Goal: Information Seeking & Learning: Learn about a topic

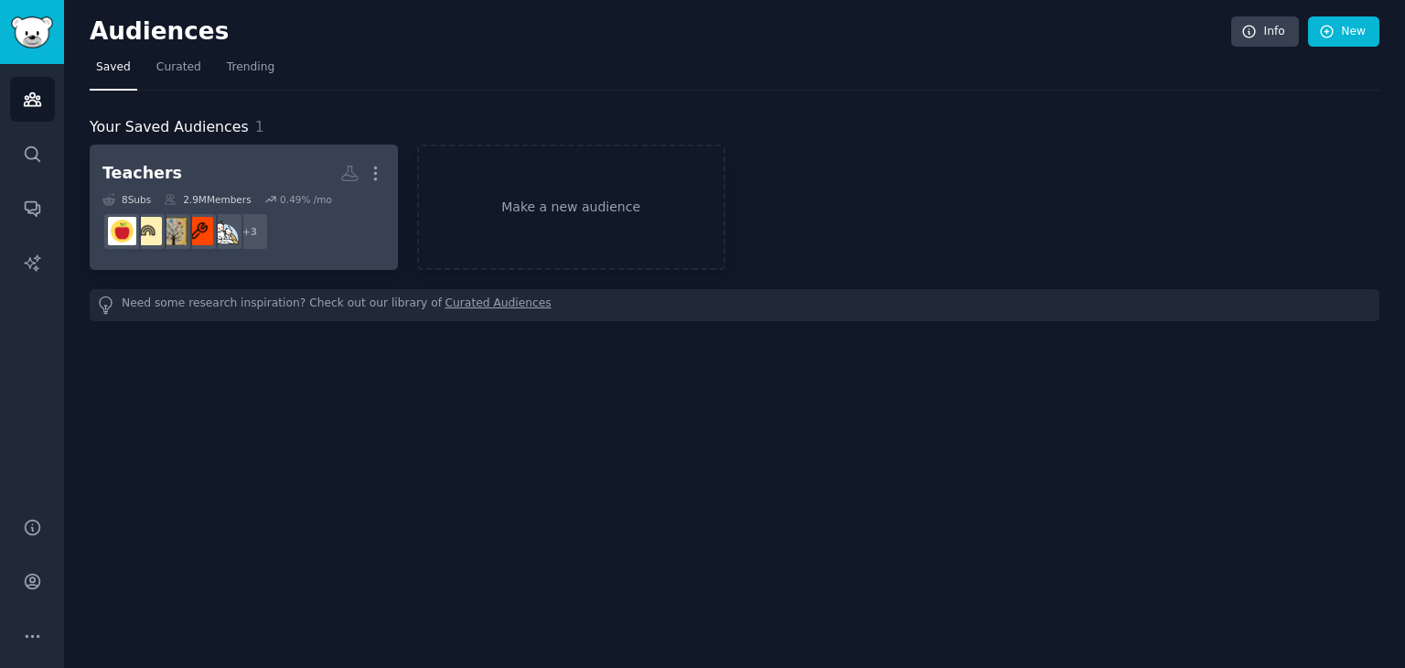
click at [244, 193] on div "2.9M Members" at bounding box center [207, 199] width 87 height 13
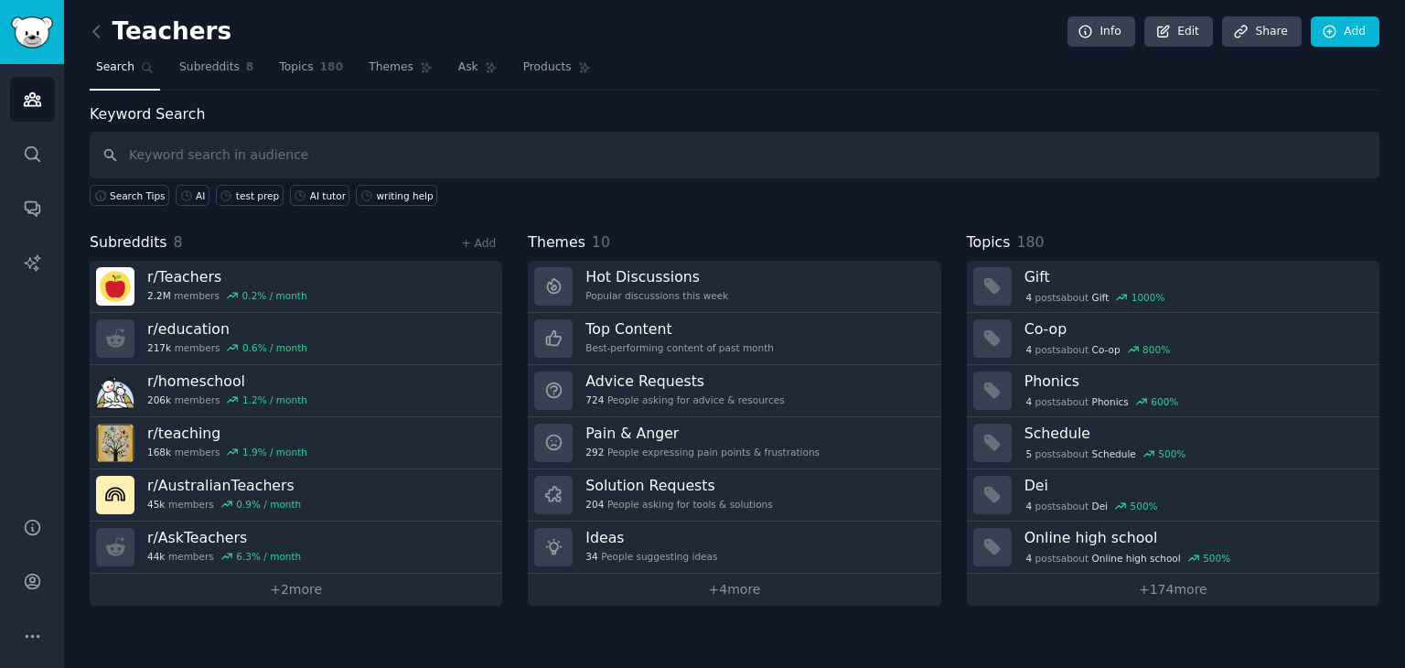
click at [278, 155] on input "text" at bounding box center [735, 155] width 1290 height 47
type input "AI"
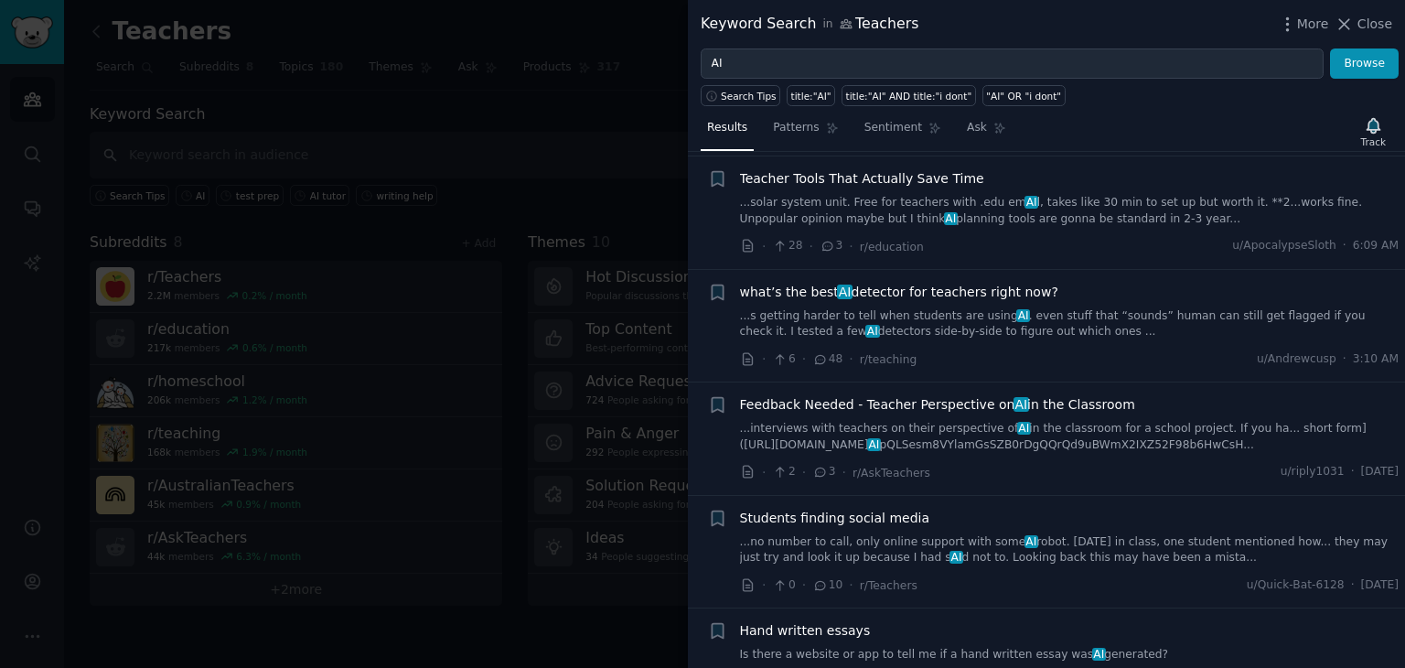
scroll to position [236, 0]
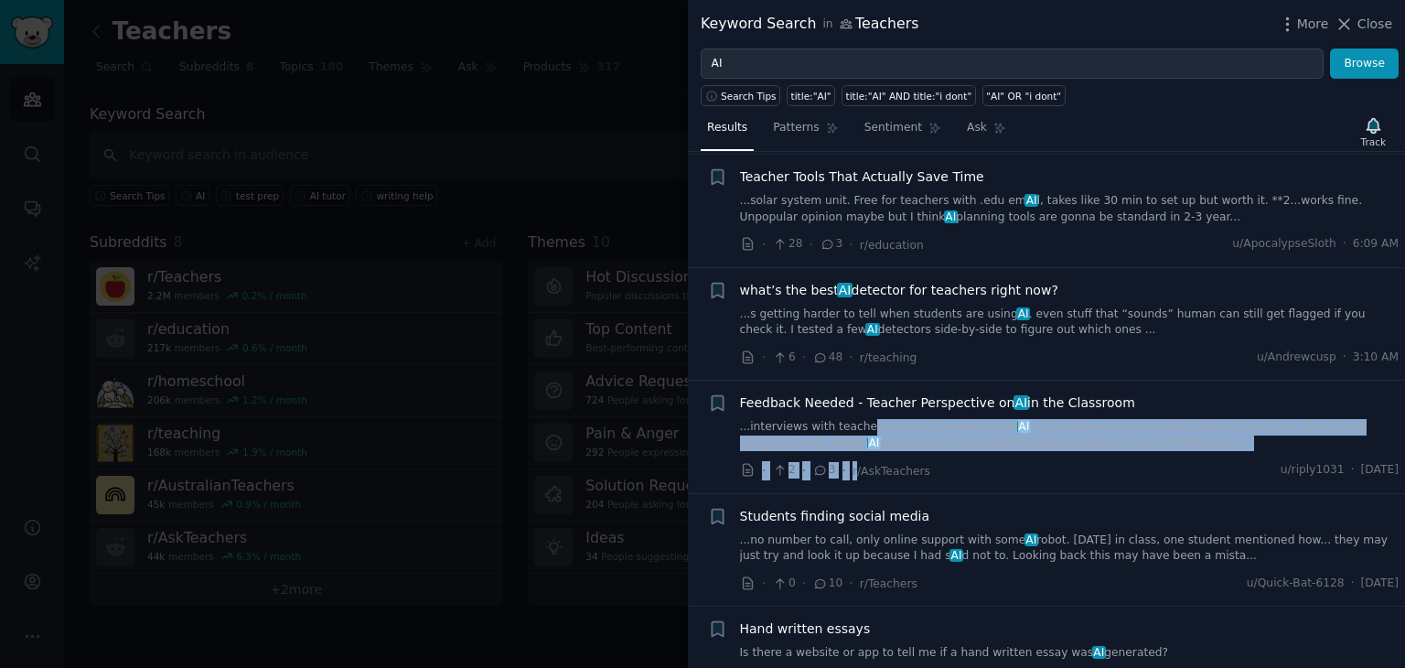
drag, startPoint x: 851, startPoint y: 482, endPoint x: 854, endPoint y: 413, distance: 69.6
click at [854, 413] on li "+ Feedback Needed - Teacher Perspective on AI in the Classroom ...interviews wi…" at bounding box center [1046, 437] width 717 height 113
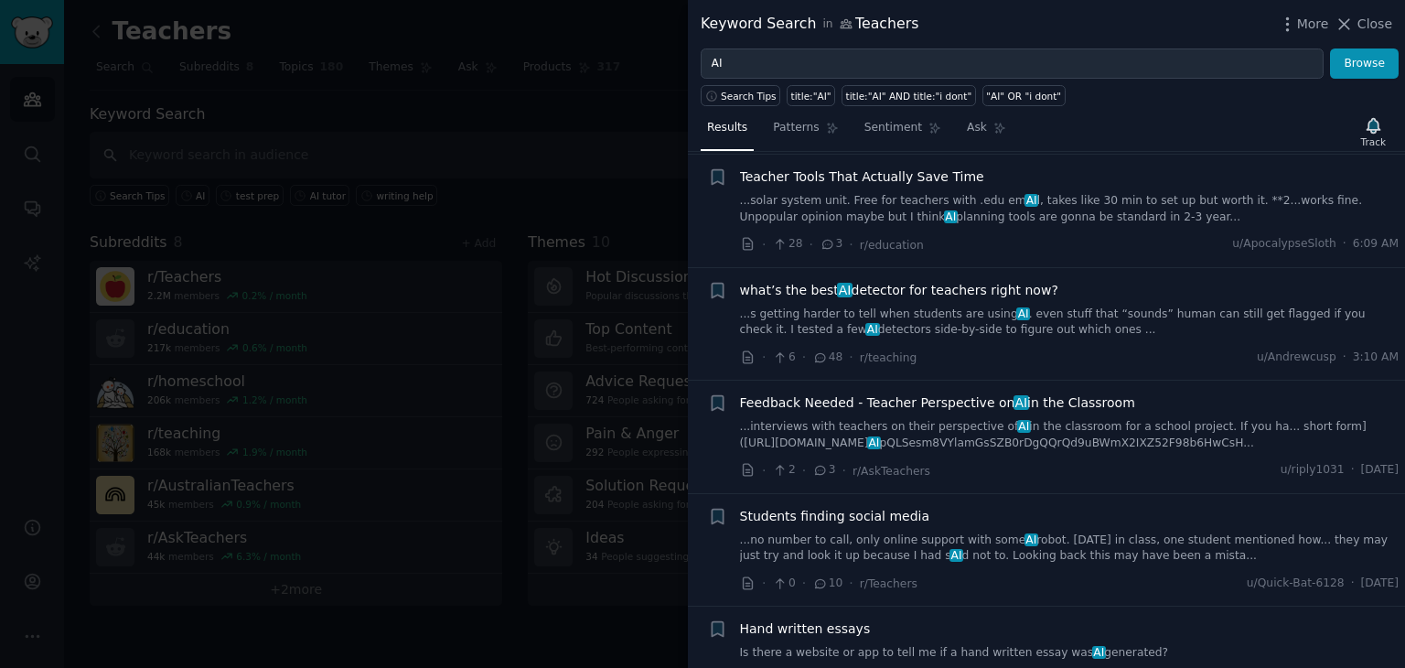
click at [1093, 359] on div "· 6 · 48 · r/teaching u/[PERSON_NAME] · 3:10 AM" at bounding box center [1070, 357] width 660 height 19
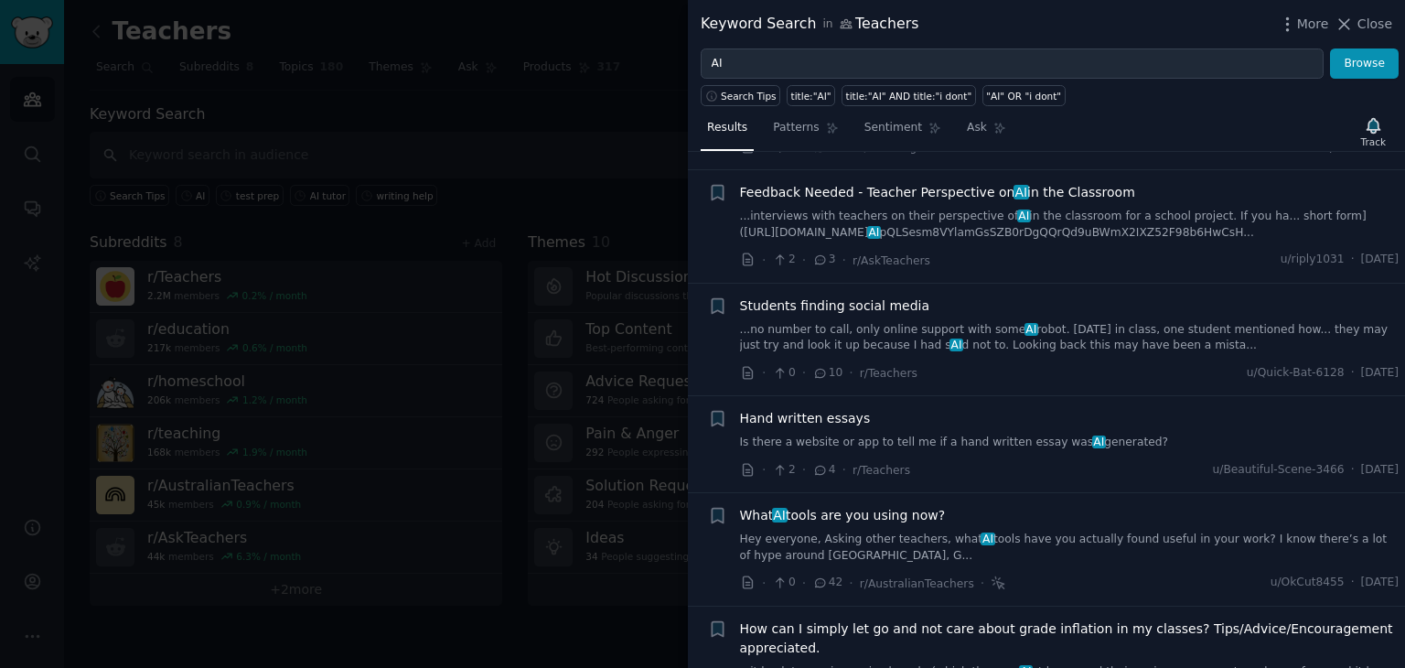
scroll to position [0, 0]
